Goal: Navigation & Orientation: Find specific page/section

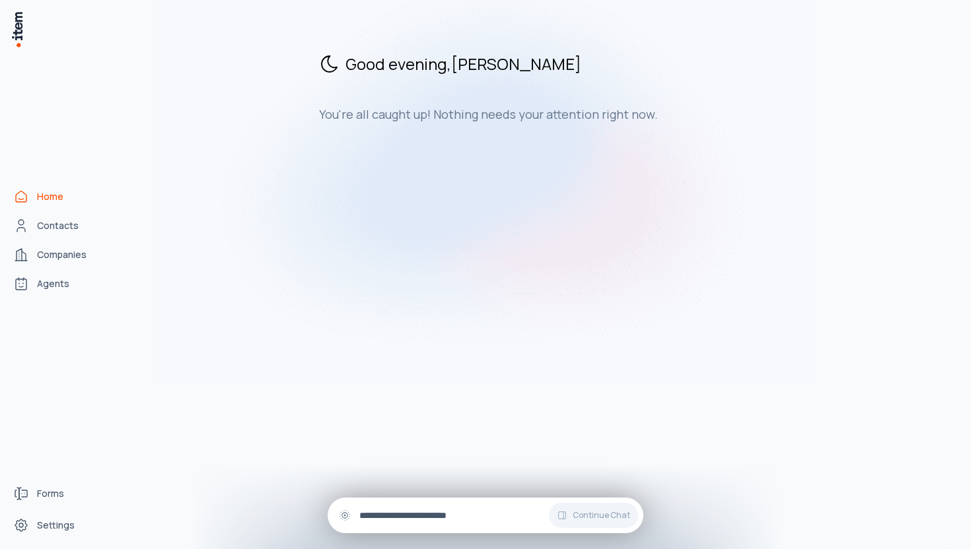
click at [427, 522] on input "text" at bounding box center [495, 515] width 273 height 15
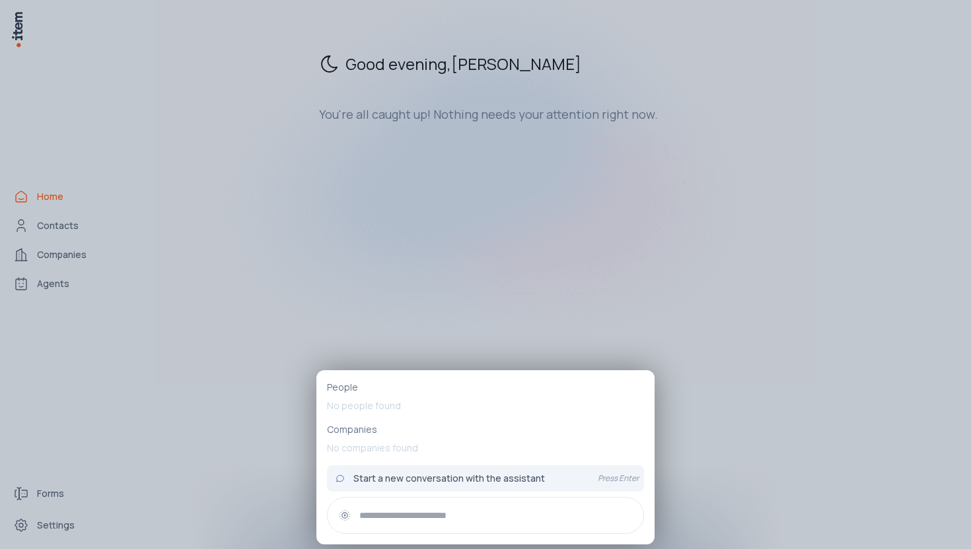
click at [304, 200] on div at bounding box center [485, 274] width 971 height 549
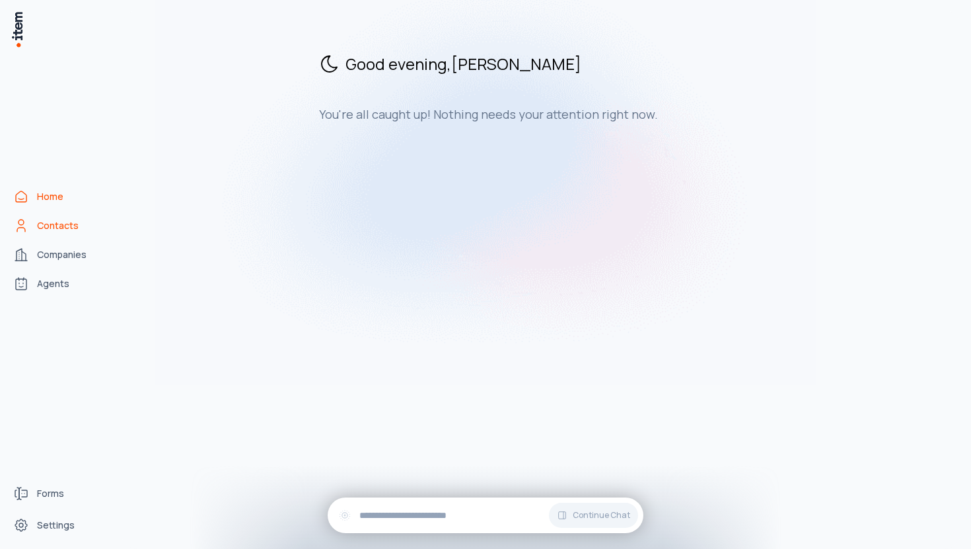
click at [98, 229] on link "Contacts" at bounding box center [58, 226] width 100 height 26
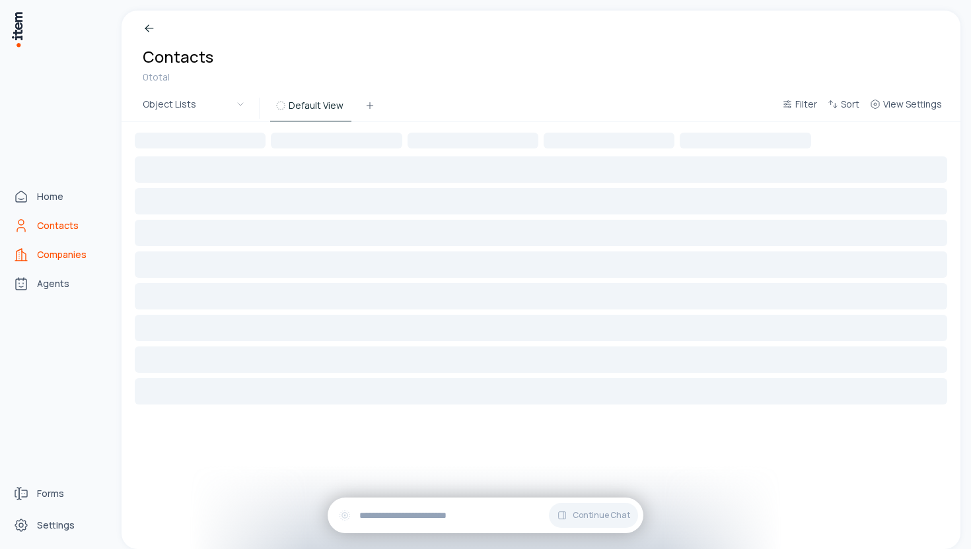
click at [80, 263] on link "Companies" at bounding box center [58, 255] width 100 height 26
click at [46, 280] on span "Agents" at bounding box center [53, 283] width 32 height 13
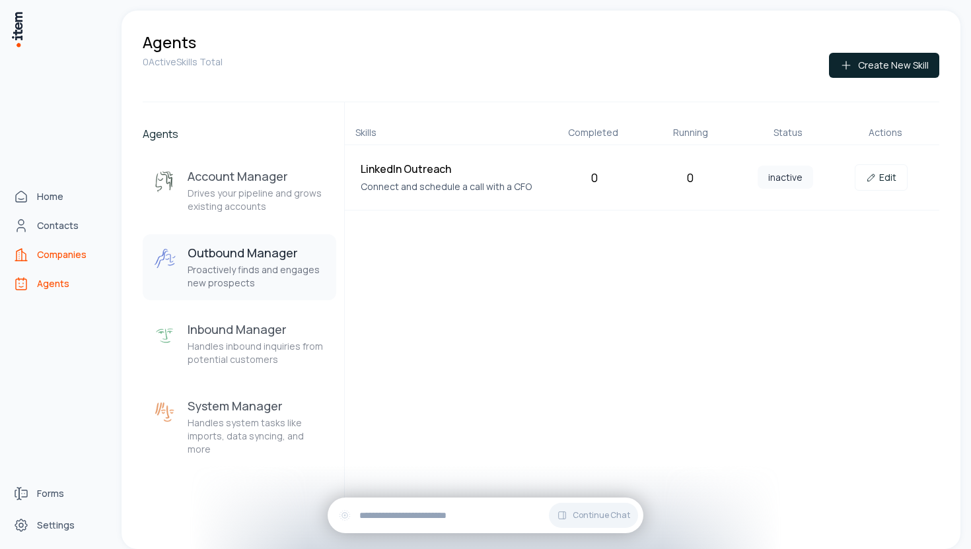
click at [32, 254] on link "Companies" at bounding box center [58, 255] width 100 height 26
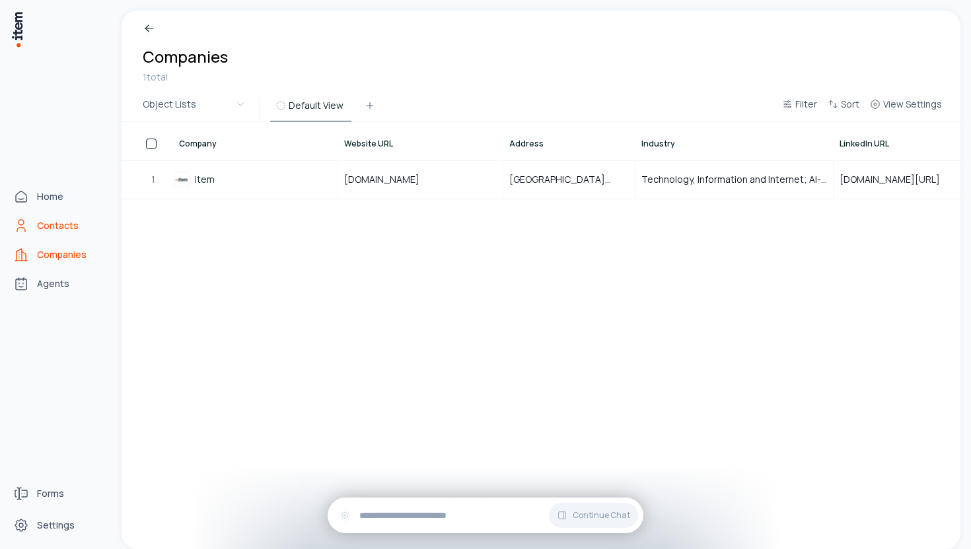
click at [53, 225] on span "Contacts" at bounding box center [58, 225] width 42 height 13
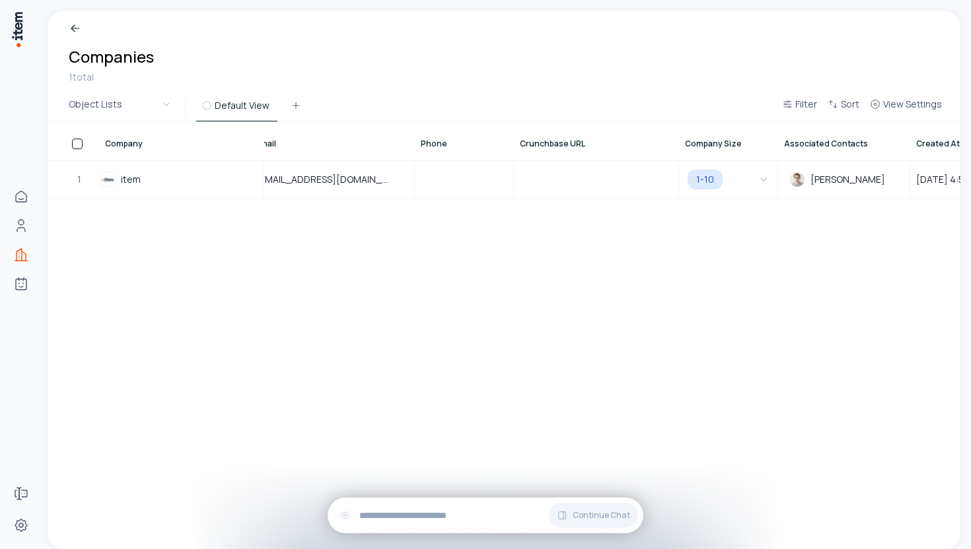
scroll to position [0, 1023]
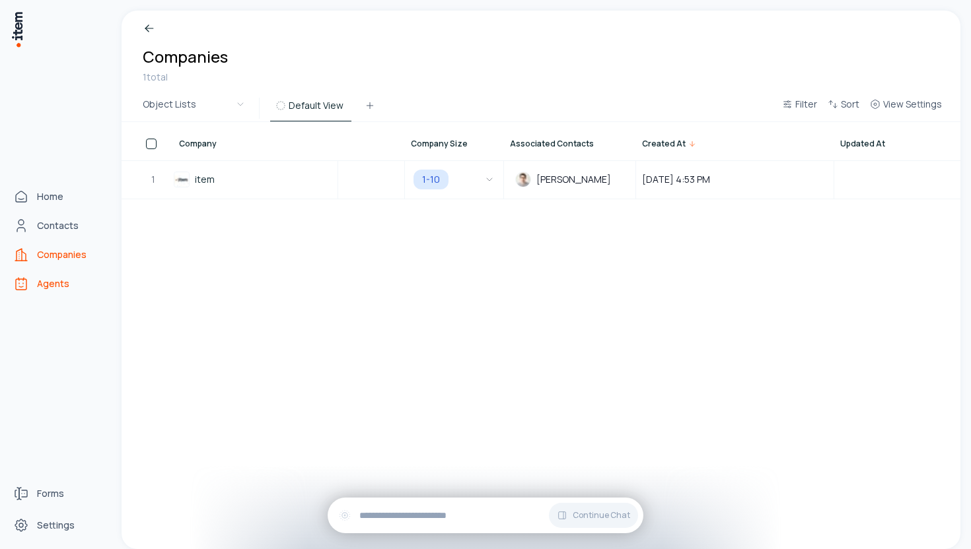
click at [20, 287] on icon "Agents" at bounding box center [21, 287] width 4 height 1
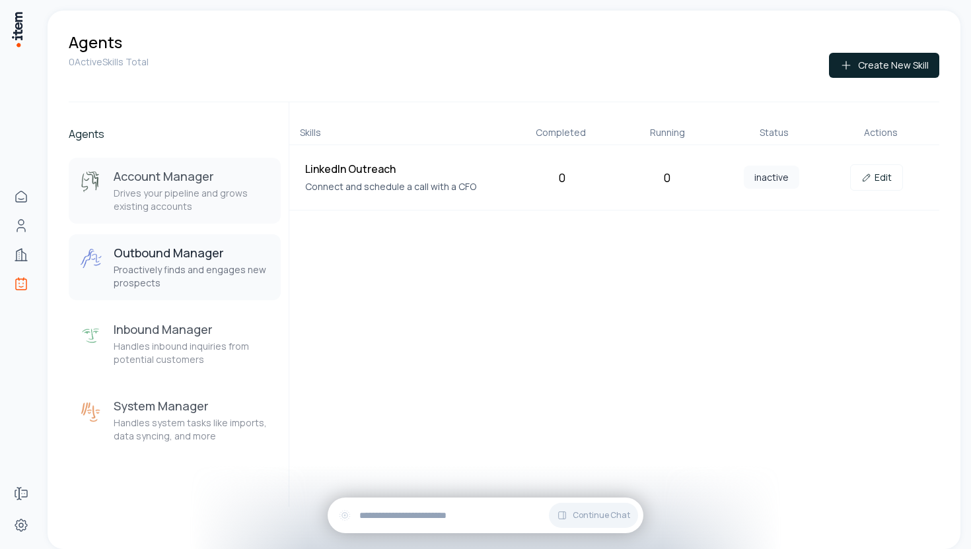
click at [203, 196] on p "Drives your pipeline and grows existing accounts" at bounding box center [192, 200] width 156 height 26
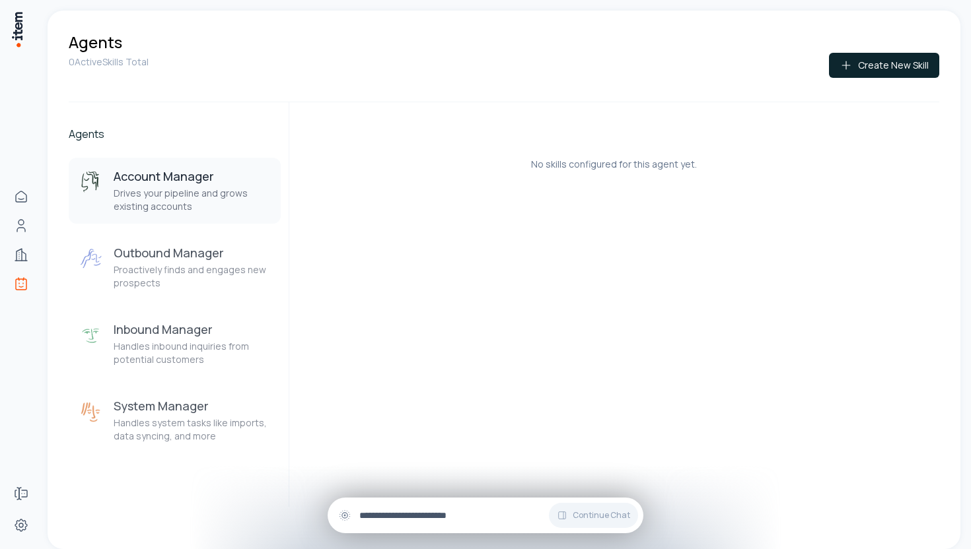
click at [442, 525] on div "Continue Chat" at bounding box center [486, 516] width 316 height 36
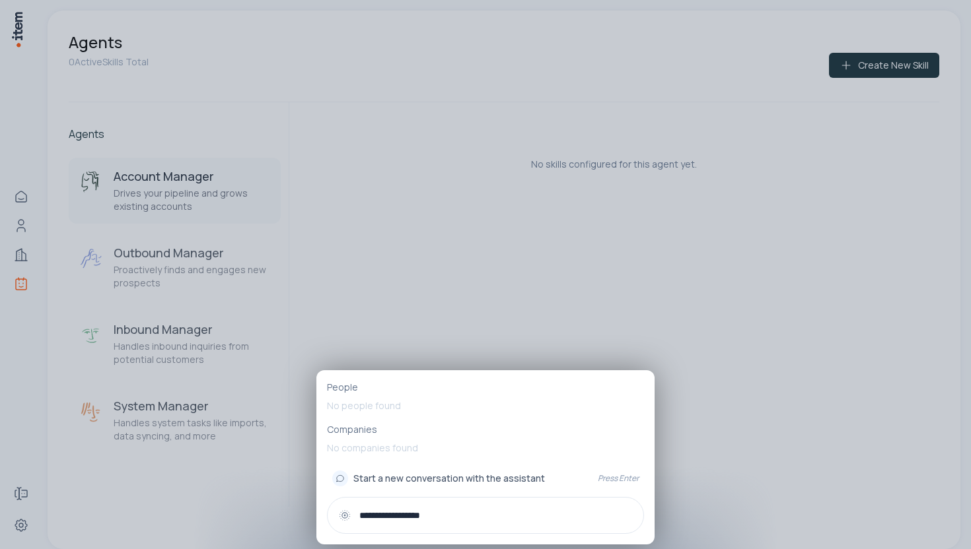
type input "**********"
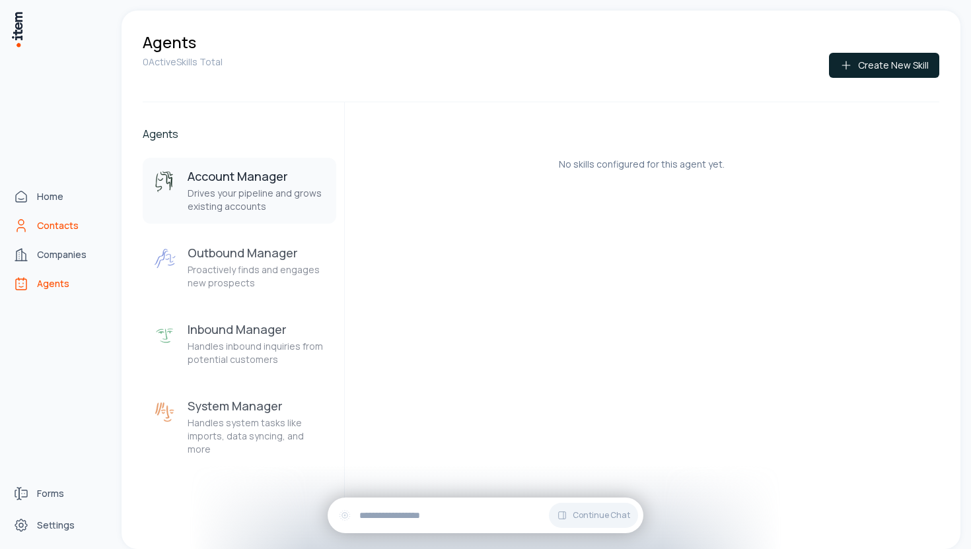
click at [37, 219] on span "Contacts" at bounding box center [58, 225] width 42 height 13
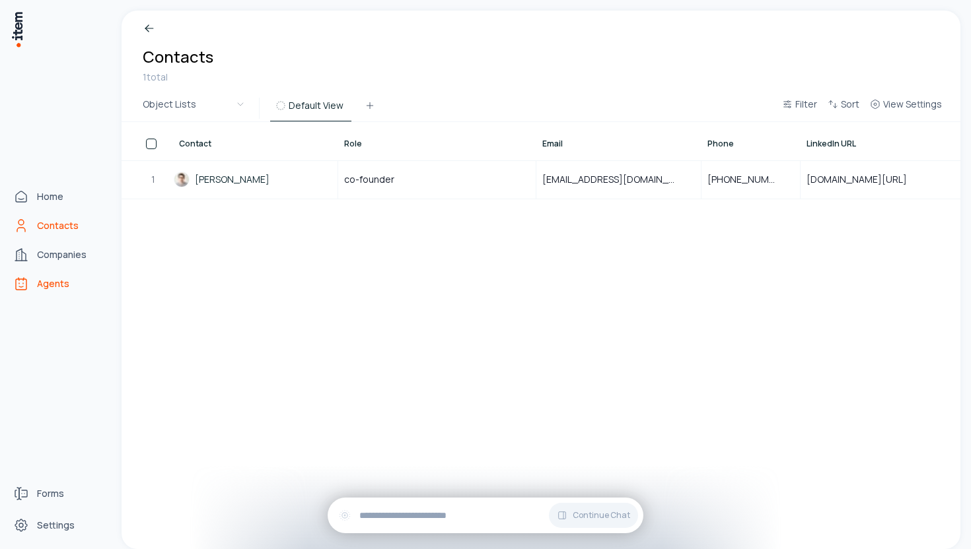
click at [53, 279] on span "Agents" at bounding box center [53, 283] width 32 height 13
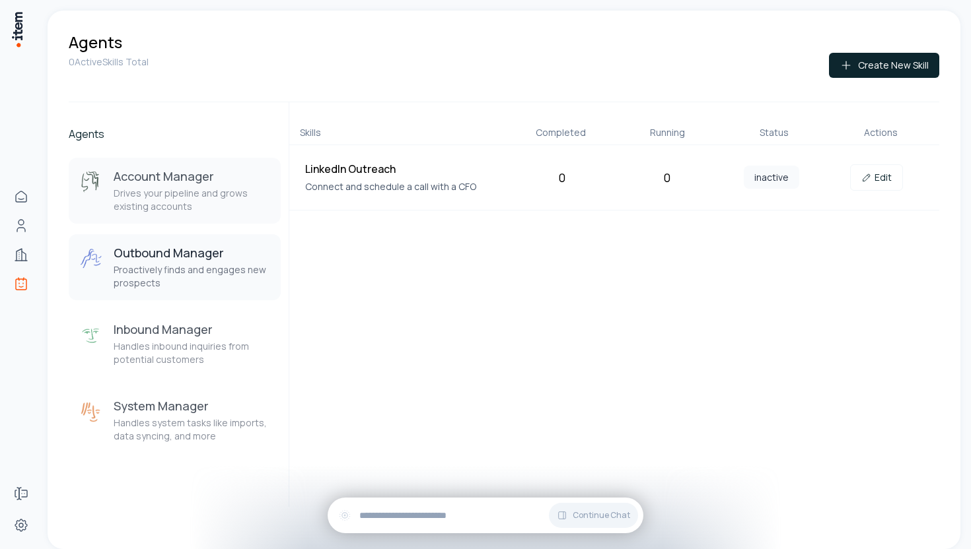
click at [182, 185] on div "Account Manager Drives your pipeline and grows existing accounts" at bounding box center [192, 190] width 156 height 45
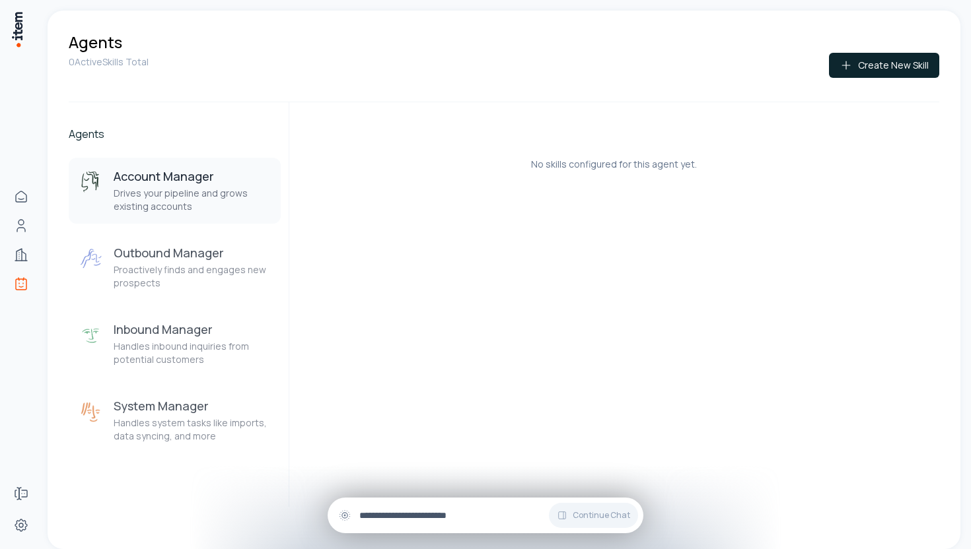
click at [424, 508] on input "text" at bounding box center [495, 515] width 273 height 15
